Goal: Information Seeking & Learning: Check status

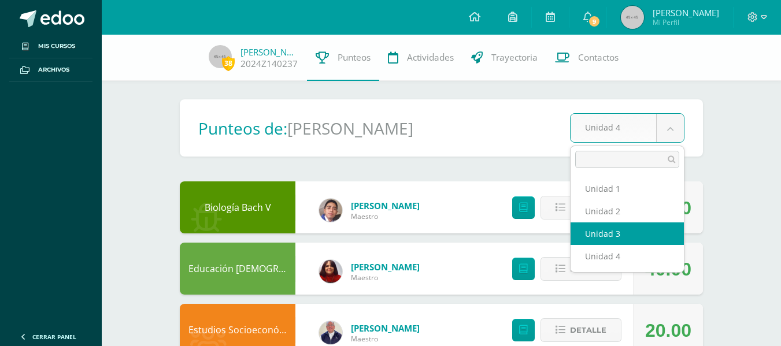
select select "Unidad 3"
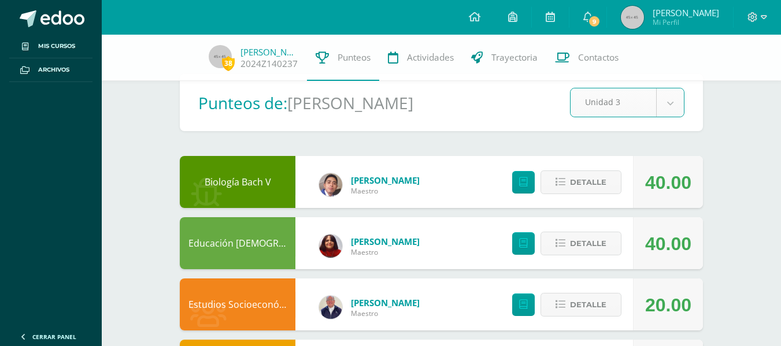
scroll to position [28, 0]
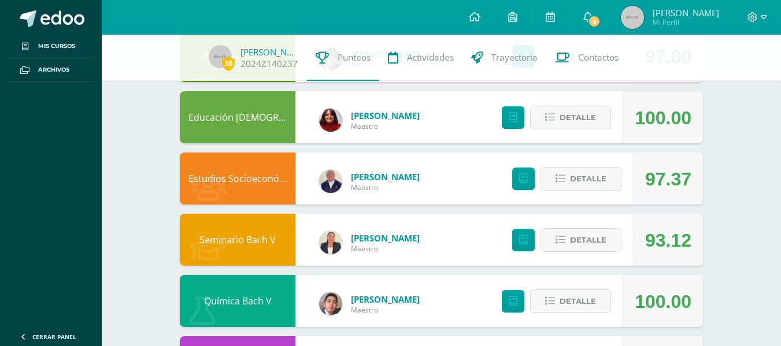
scroll to position [152, 0]
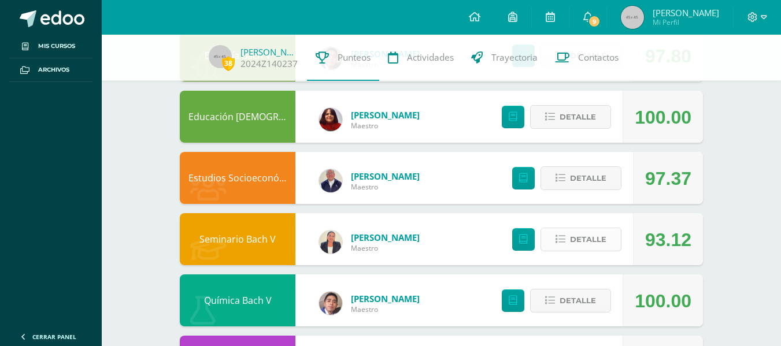
click at [570, 247] on button "Detalle" at bounding box center [581, 240] width 81 height 24
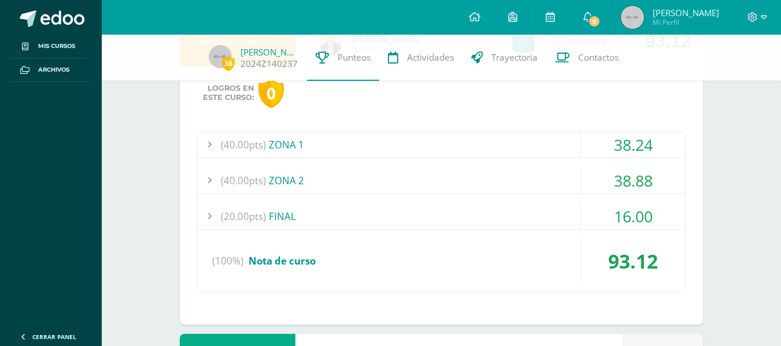
scroll to position [350, 0]
click at [205, 141] on div at bounding box center [209, 145] width 23 height 26
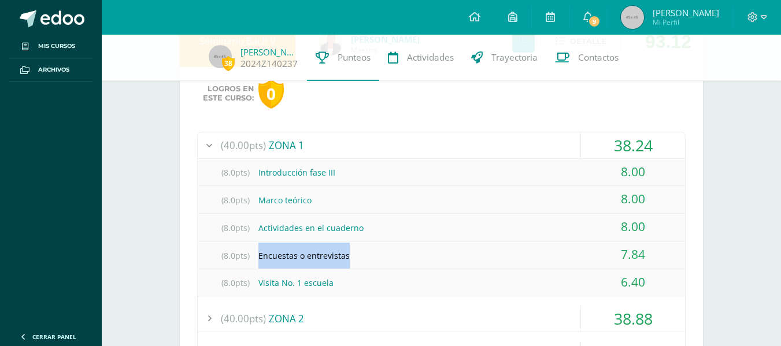
drag, startPoint x: 356, startPoint y: 257, endPoint x: 248, endPoint y: 258, distance: 108.2
click at [248, 258] on div "(8.0pts) Encuestas o entrevistas" at bounding box center [442, 256] width 488 height 26
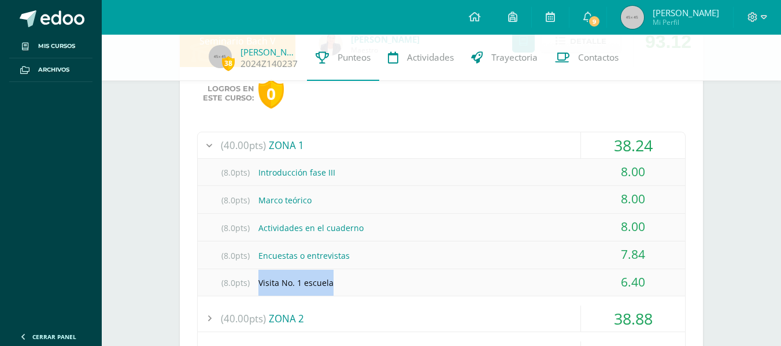
drag, startPoint x: 352, startPoint y: 277, endPoint x: 248, endPoint y: 281, distance: 104.2
click at [248, 281] on div "(8.0pts) Visita No. 1 escuela" at bounding box center [442, 283] width 488 height 26
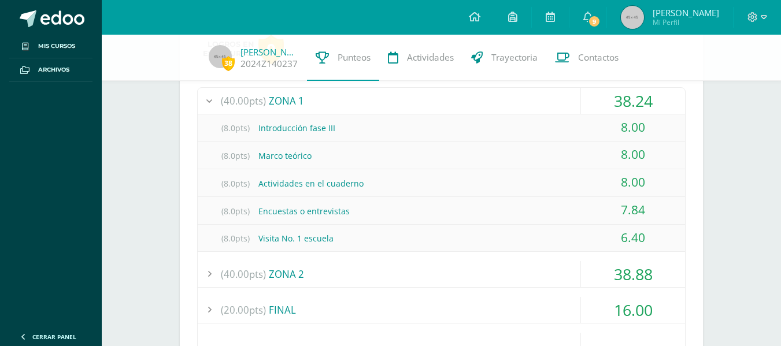
click at [211, 268] on div at bounding box center [209, 274] width 23 height 26
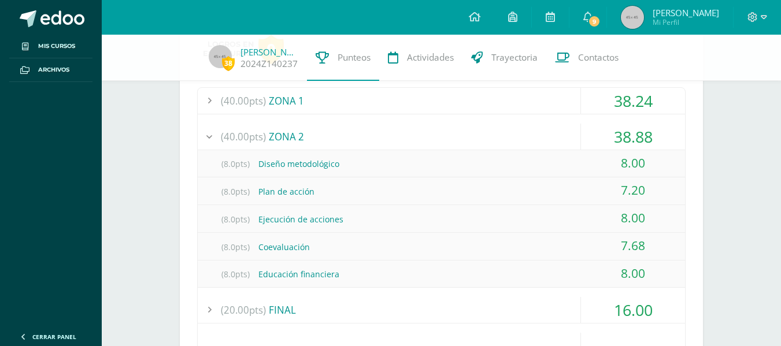
scroll to position [401, 0]
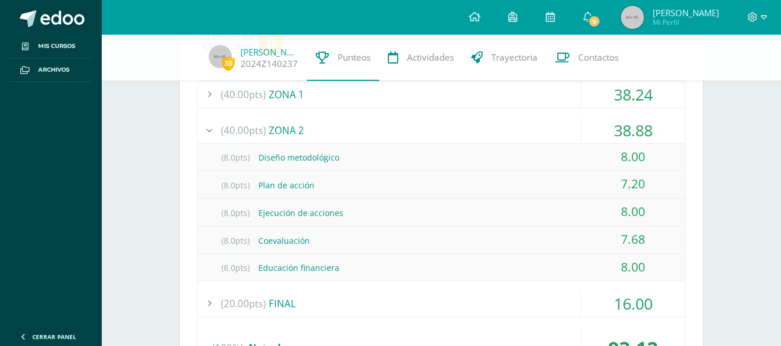
drag, startPoint x: 652, startPoint y: 183, endPoint x: 558, endPoint y: 178, distance: 95.0
click at [558, 178] on div "(8.0pts) Plan de acción 7.20" at bounding box center [442, 185] width 488 height 28
drag, startPoint x: 656, startPoint y: 244, endPoint x: 532, endPoint y: 242, distance: 123.8
click at [532, 242] on div "(8.0pts) Coevaluación 7.68" at bounding box center [442, 241] width 488 height 28
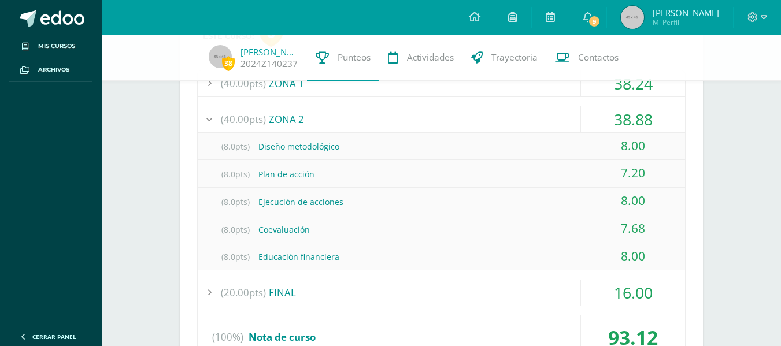
click at [213, 294] on div at bounding box center [209, 293] width 23 height 26
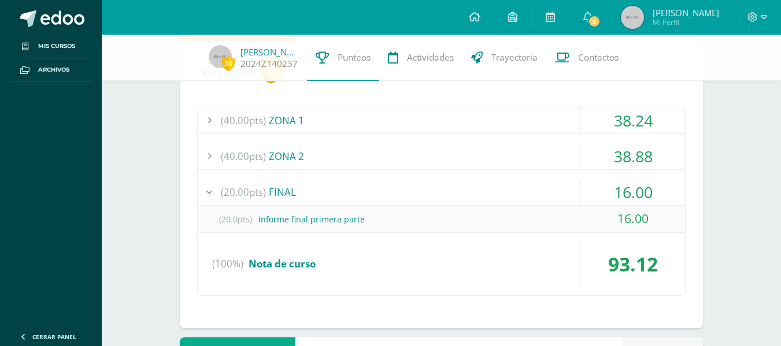
scroll to position [375, 0]
click at [210, 146] on div at bounding box center [209, 157] width 23 height 26
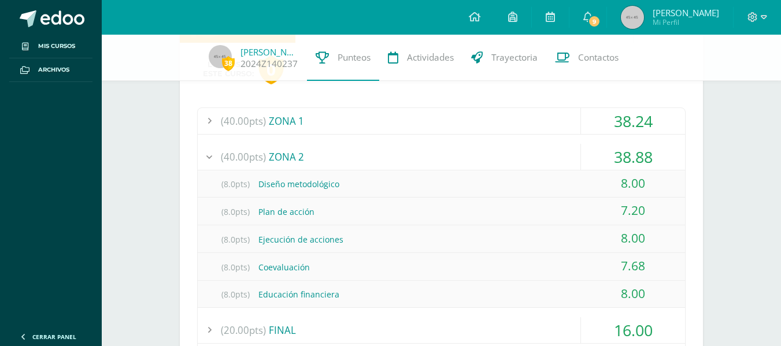
drag, startPoint x: 633, startPoint y: 265, endPoint x: 660, endPoint y: 268, distance: 27.3
click at [660, 268] on div "7.68" at bounding box center [633, 266] width 104 height 26
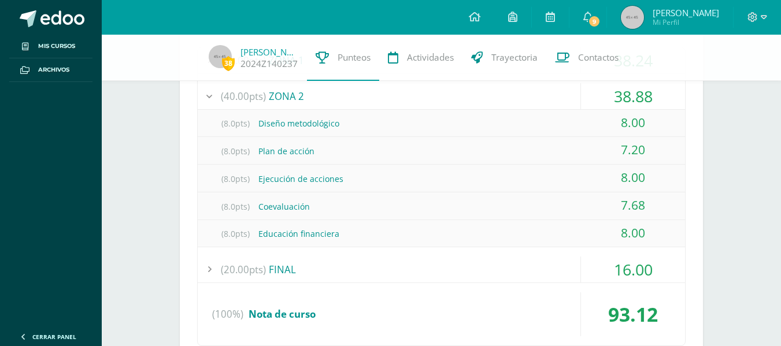
scroll to position [437, 0]
click at [660, 268] on div "16.00" at bounding box center [633, 269] width 104 height 26
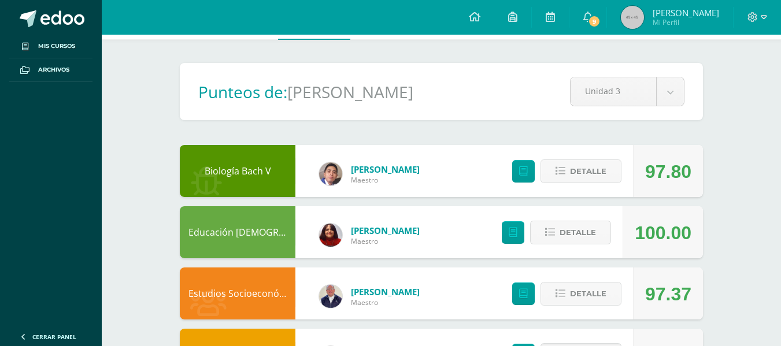
scroll to position [0, 0]
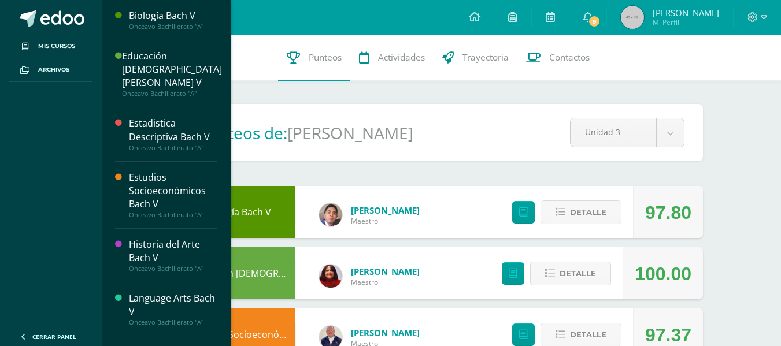
click at [158, 26] on div "Onceavo Bachillerato "A"" at bounding box center [173, 27] width 88 height 8
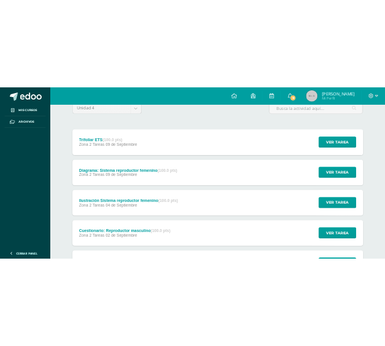
scroll to position [135, 0]
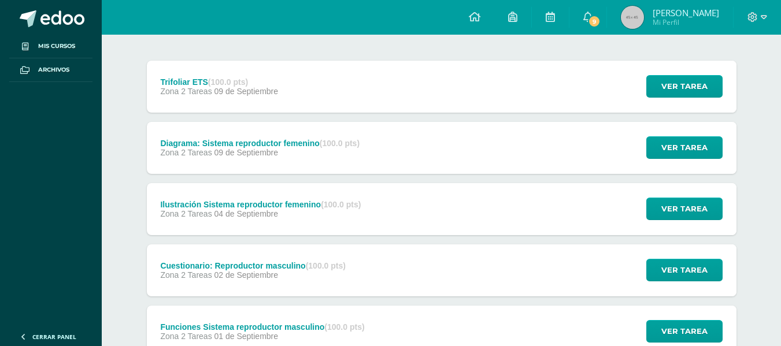
click at [259, 98] on div "Trifoliar ETS (100.0 pts) Zona 2 Tareas 09 de Septiembre" at bounding box center [219, 87] width 145 height 52
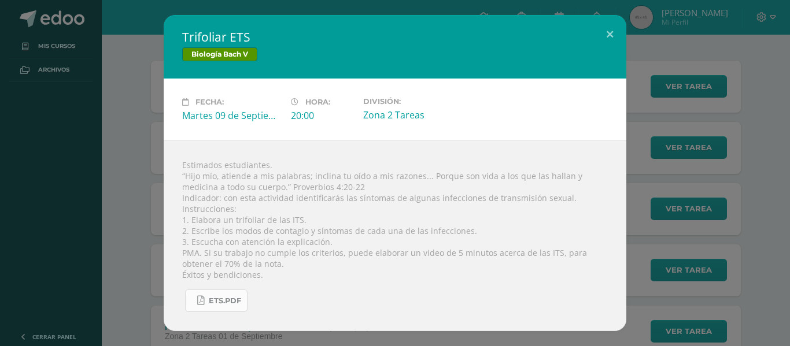
click at [206, 302] on link "ETS.pdf" at bounding box center [216, 301] width 62 height 23
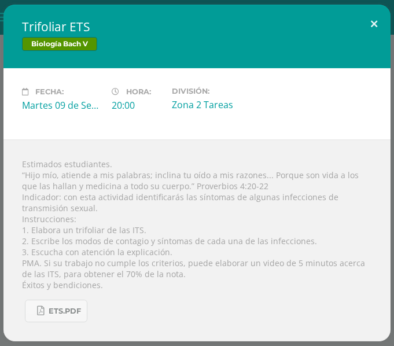
click at [381, 23] on button at bounding box center [373, 24] width 33 height 39
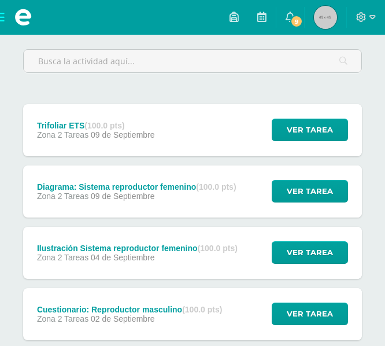
click at [333, 15] on img at bounding box center [325, 17] width 23 height 23
click at [328, 22] on img at bounding box center [325, 17] width 23 height 23
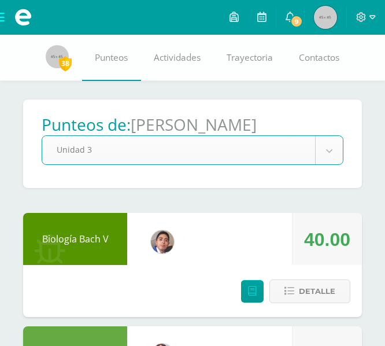
select select "Unidad 3"
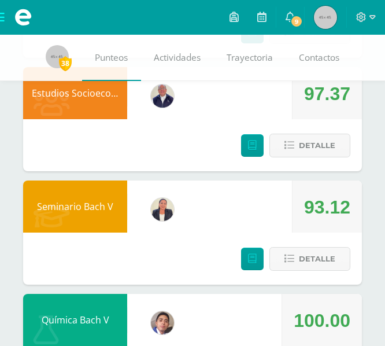
scroll to position [374, 0]
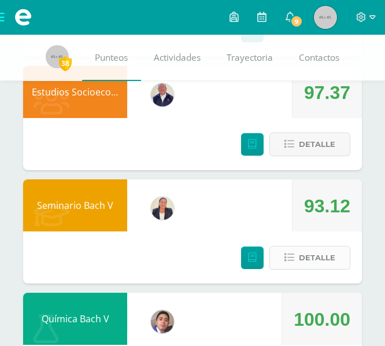
click at [302, 258] on span "Detalle" at bounding box center [317, 257] width 36 height 21
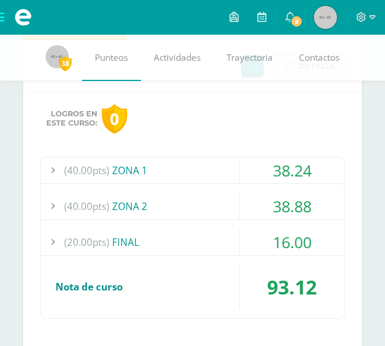
scroll to position [566, 0]
click at [51, 166] on div at bounding box center [52, 170] width 23 height 26
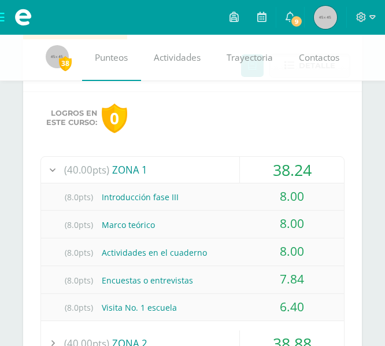
click at [45, 164] on div at bounding box center [52, 170] width 23 height 26
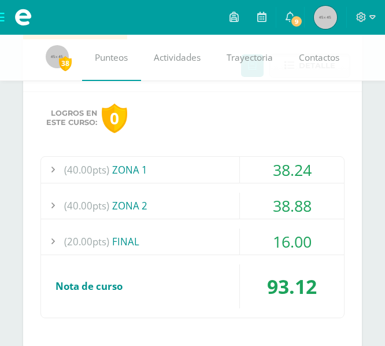
click at [58, 202] on div at bounding box center [52, 206] width 23 height 26
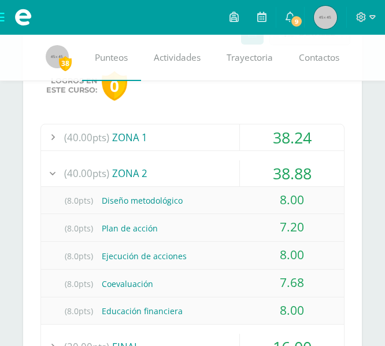
scroll to position [599, 0]
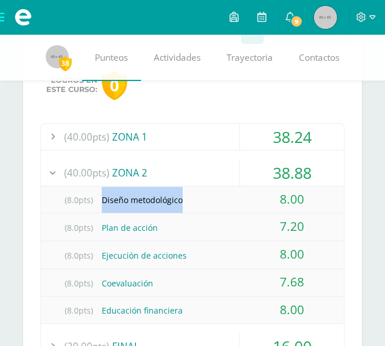
drag, startPoint x: 99, startPoint y: 202, endPoint x: 195, endPoint y: 200, distance: 96.0
click at [195, 200] on div "(8.0pts) Diseño metodológico" at bounding box center [192, 200] width 303 height 26
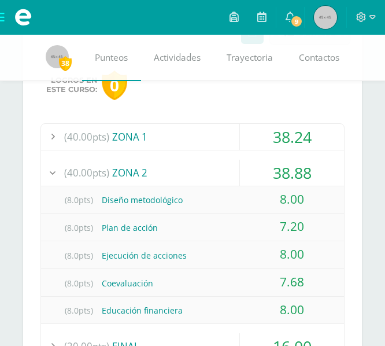
click at [131, 231] on div "(8.0pts) Plan de acción" at bounding box center [192, 228] width 303 height 26
drag, startPoint x: 282, startPoint y: 312, endPoint x: 322, endPoint y: 311, distance: 40.5
click at [322, 311] on div "8.00" at bounding box center [292, 310] width 104 height 26
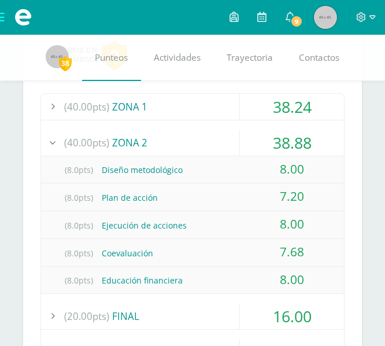
scroll to position [630, 0]
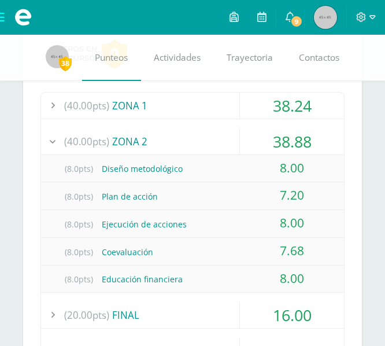
drag, startPoint x: 187, startPoint y: 168, endPoint x: 357, endPoint y: 157, distance: 171.0
click at [357, 157] on div "Logros en este curso: 0 (40.00pts) ZONA 1 38.24 (8.0pts) Introducción fase III …" at bounding box center [192, 225] width 339 height 397
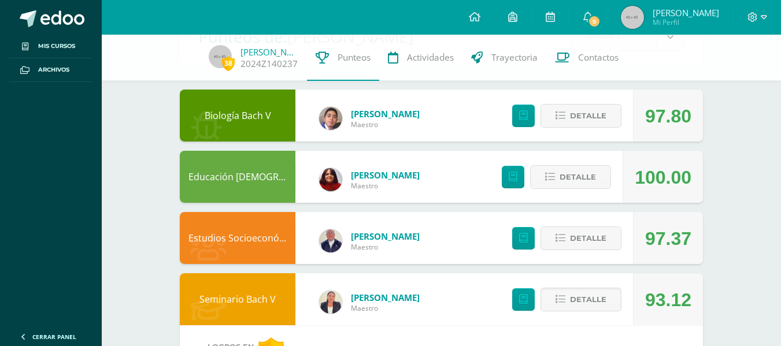
scroll to position [0, 0]
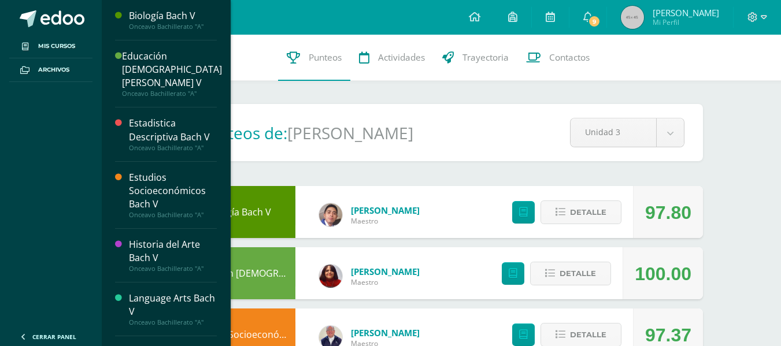
click at [160, 20] on div "Biología Bach V" at bounding box center [173, 15] width 88 height 13
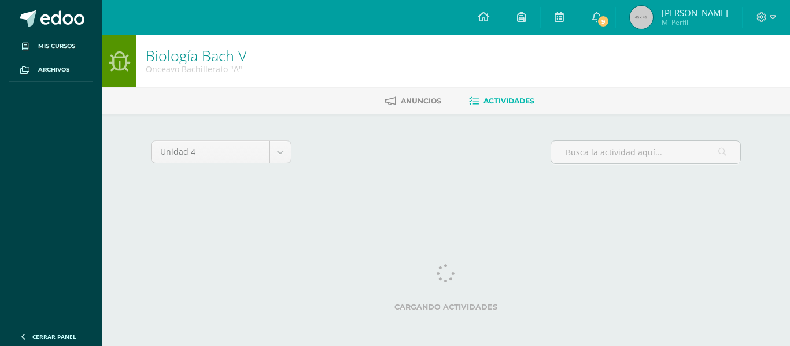
scroll to position [1, 0]
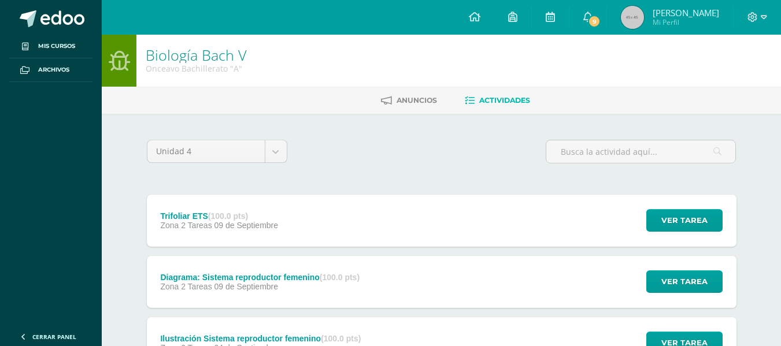
click at [224, 243] on div "Trifoliar ETS (100.0 pts) Zona 2 Tareas [DATE]" at bounding box center [219, 221] width 145 height 52
